Goal: Task Accomplishment & Management: Complete application form

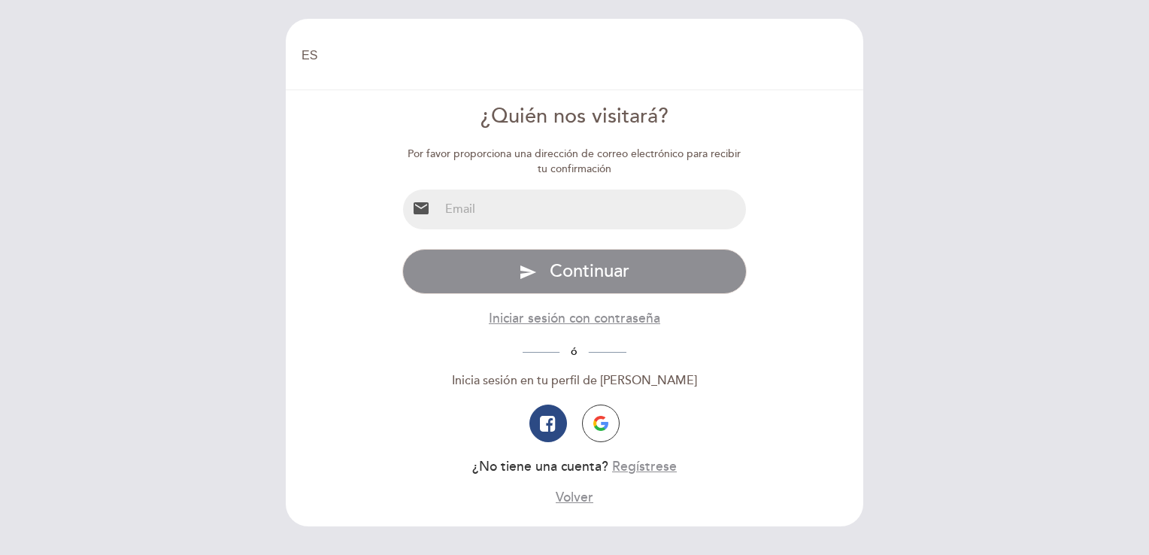
select select "es"
click at [613, 206] on input "da" at bounding box center [592, 209] width 307 height 40
type input "[EMAIL_ADDRESS][DOMAIN_NAME]"
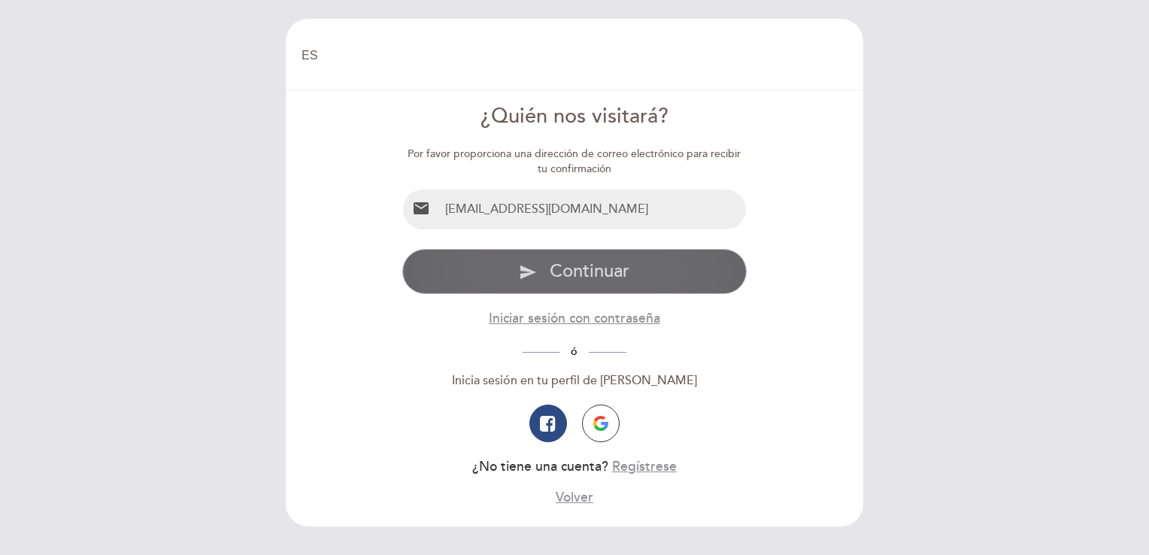
click at [603, 274] on span "Continuar" at bounding box center [589, 271] width 80 height 22
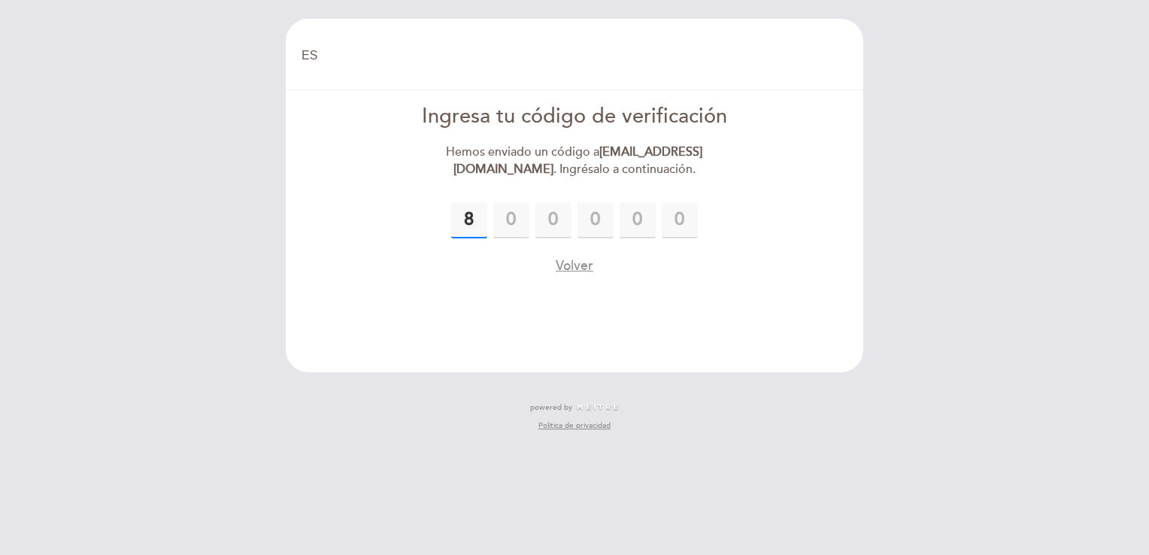
type input "8"
type input "2"
type input "7"
type input "9"
type input "3"
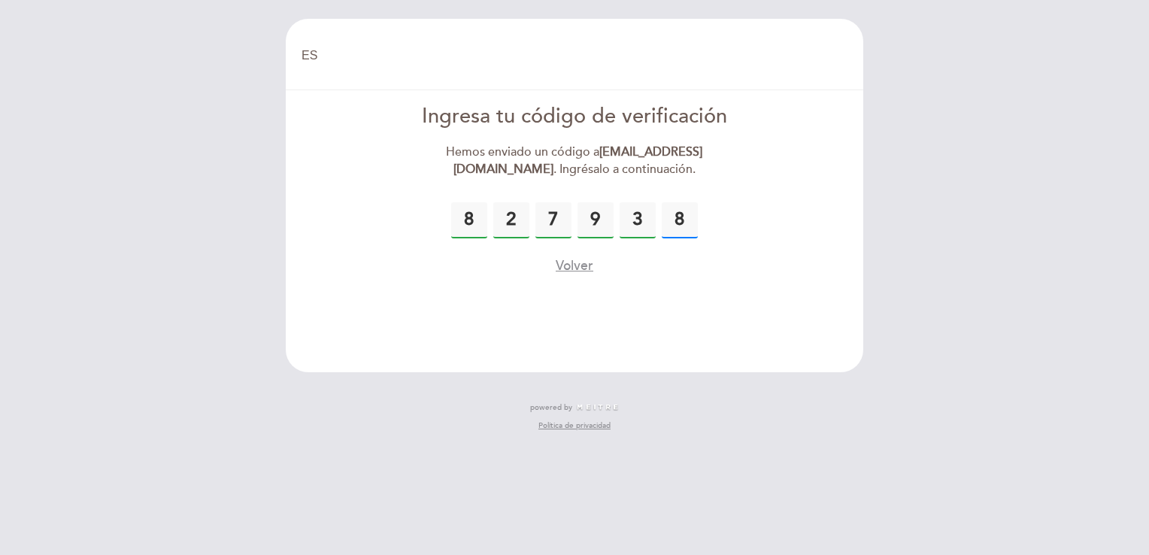
type input "8"
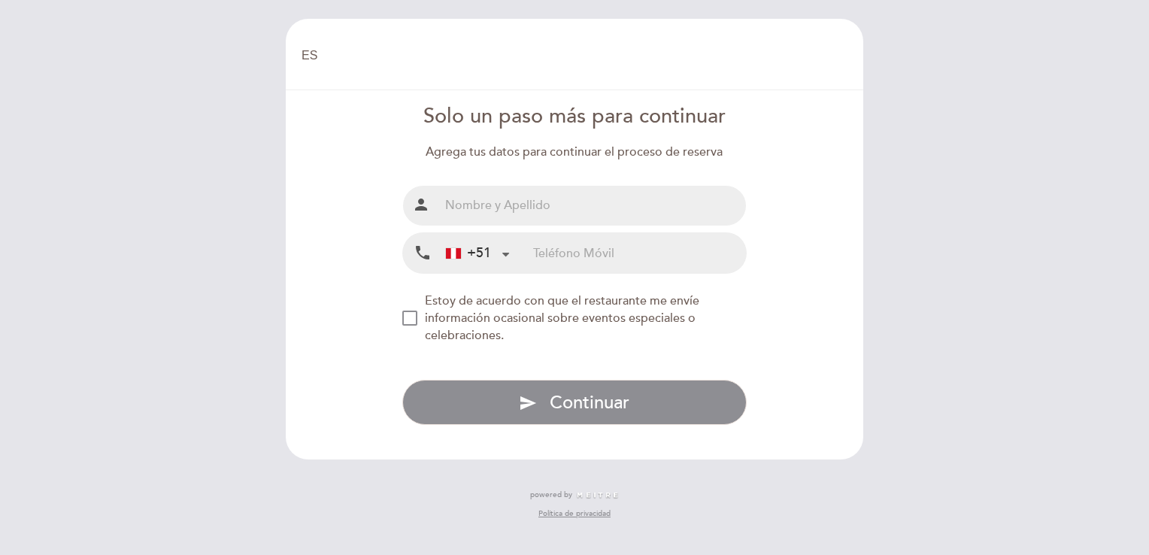
click at [591, 212] on input "text" at bounding box center [592, 206] width 307 height 40
type input "d"
type input "[PERSON_NAME]"
click at [611, 255] on input "tel" at bounding box center [639, 253] width 213 height 40
type input "944558400"
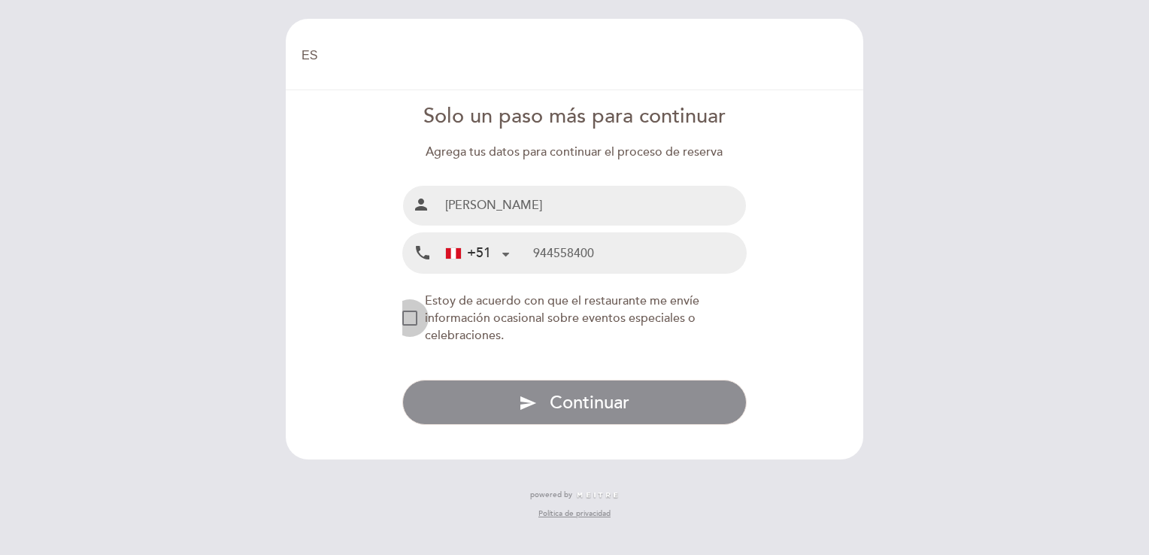
click at [404, 311] on div "NEW_MODAL_AGREE_RESTAURANT_SEND_OCCASIONAL_INFO" at bounding box center [409, 317] width 15 height 15
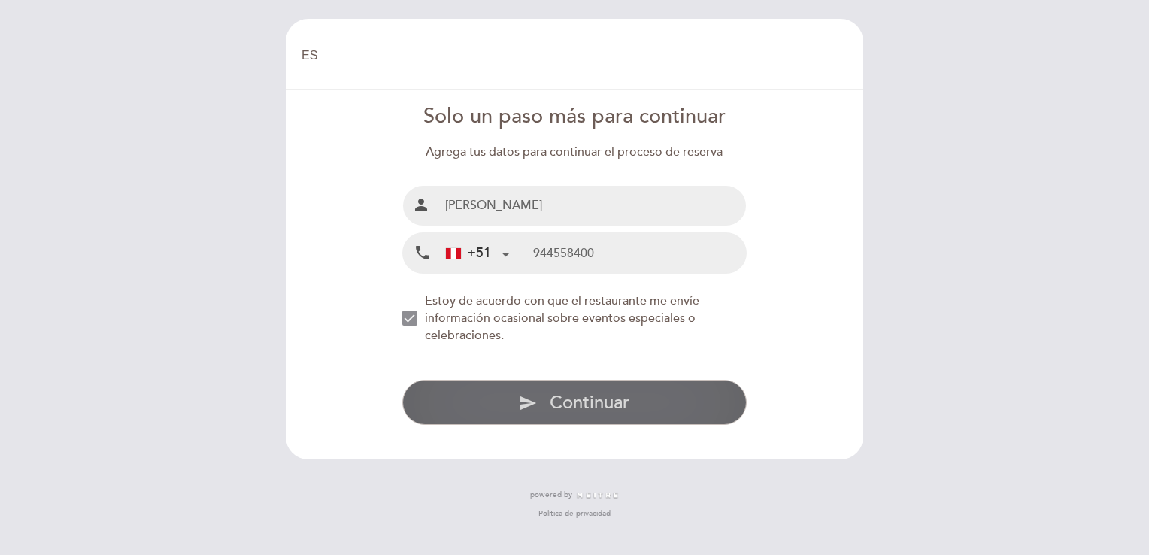
click at [550, 401] on span "Continuar" at bounding box center [589, 403] width 80 height 22
